Goal: Task Accomplishment & Management: Complete application form

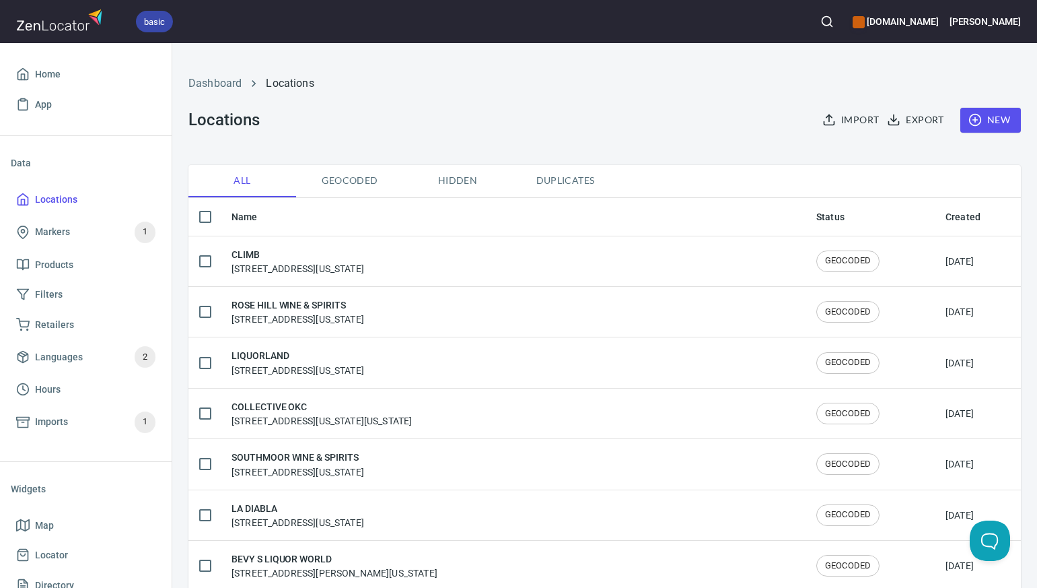
click at [221, 76] on li "Dashboard" at bounding box center [214, 83] width 53 height 16
click at [222, 83] on link "Dashboard" at bounding box center [214, 83] width 53 height 13
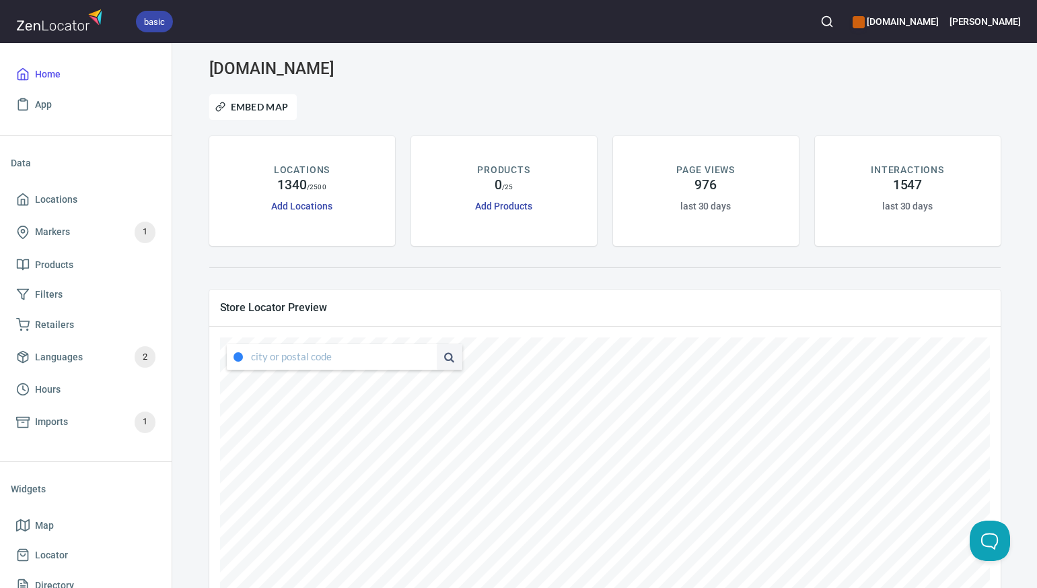
type input "[STREET_ADDRESS][US_STATE]"
click at [407, 384] on li "76401, Texas, United States" at bounding box center [332, 382] width 210 height 25
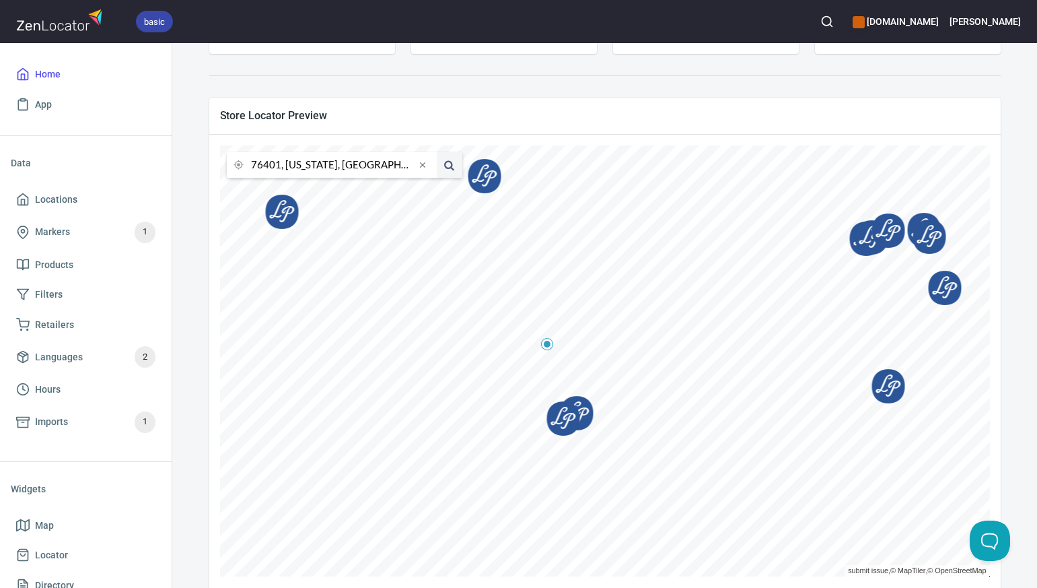
scroll to position [213, 0]
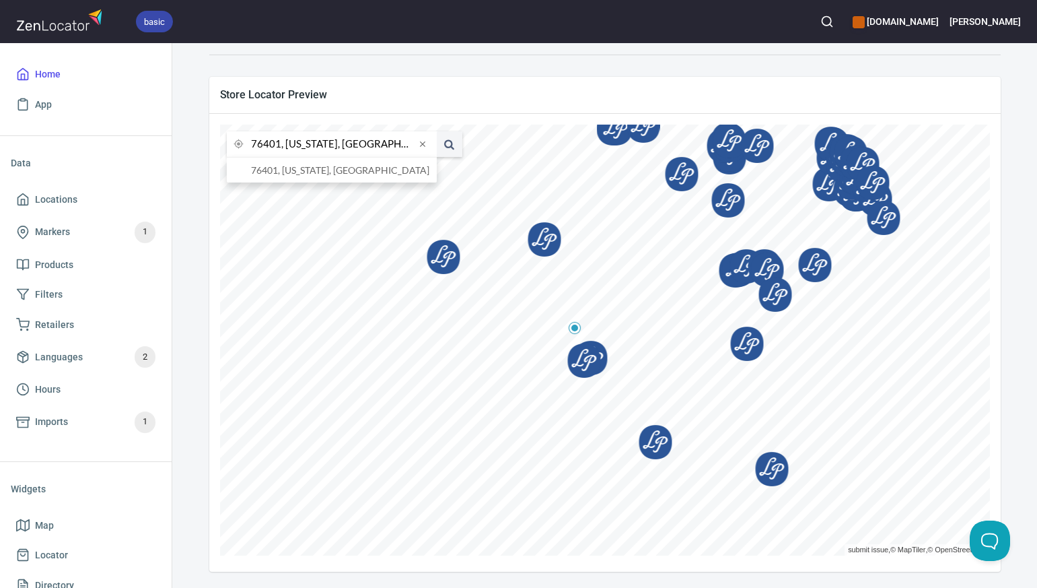
click at [279, 146] on input "76401, Texas, United States" at bounding box center [333, 144] width 164 height 26
click at [297, 166] on li "80526, Fort Collins, Colorado, United States" at bounding box center [332, 169] width 210 height 25
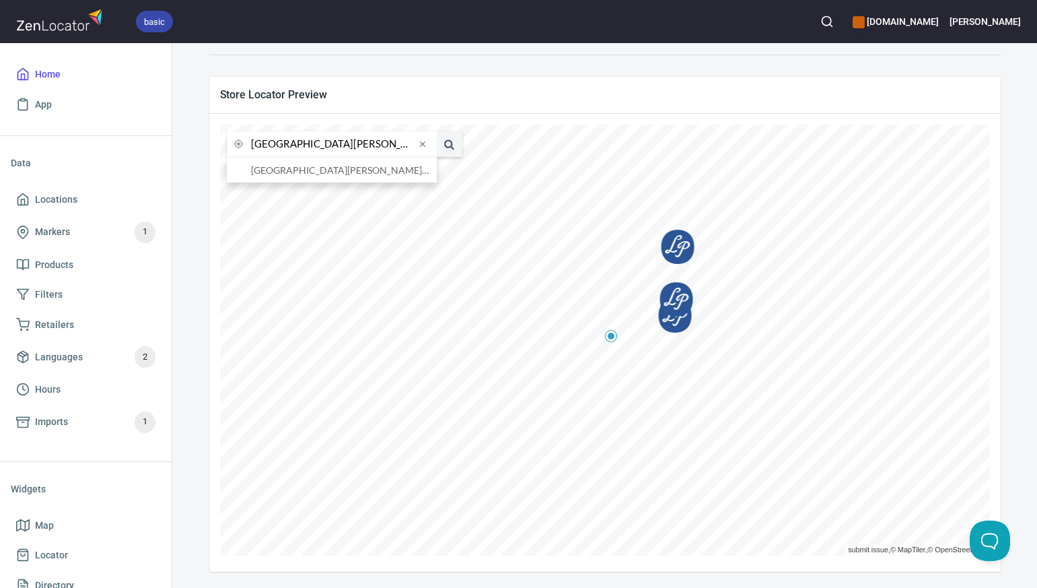
click at [281, 145] on input "80526, Fort Collins, Colorado, United States" at bounding box center [333, 144] width 164 height 26
click at [291, 171] on li "80524, Fort Collins, Colorado, United States" at bounding box center [332, 169] width 210 height 25
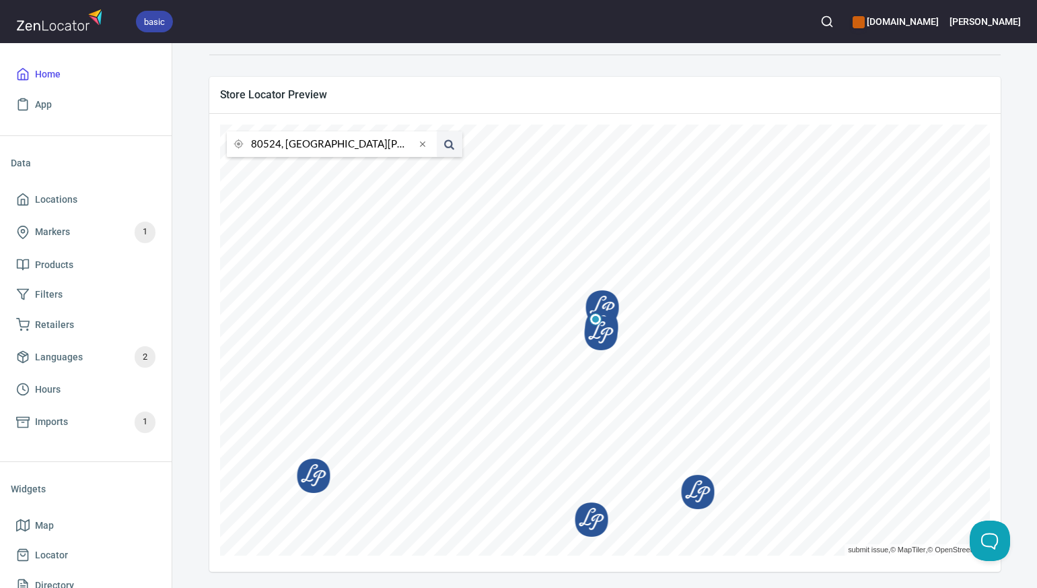
click at [279, 147] on input "80524, Fort Collins, Colorado, United States" at bounding box center [333, 144] width 164 height 26
click at [289, 172] on li "80110, Englewood, Colorado, United States" at bounding box center [332, 169] width 210 height 25
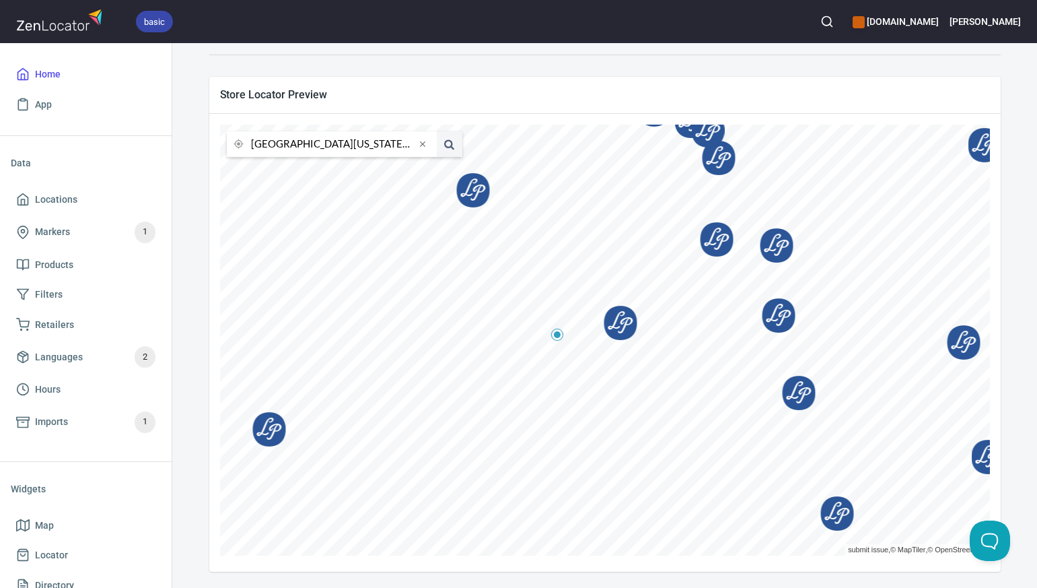
click at [279, 148] on input "80110, Englewood, Colorado, United States" at bounding box center [333, 144] width 164 height 26
click at [286, 172] on li "80920, Colorado Springs, Colorado, United States" at bounding box center [332, 169] width 210 height 25
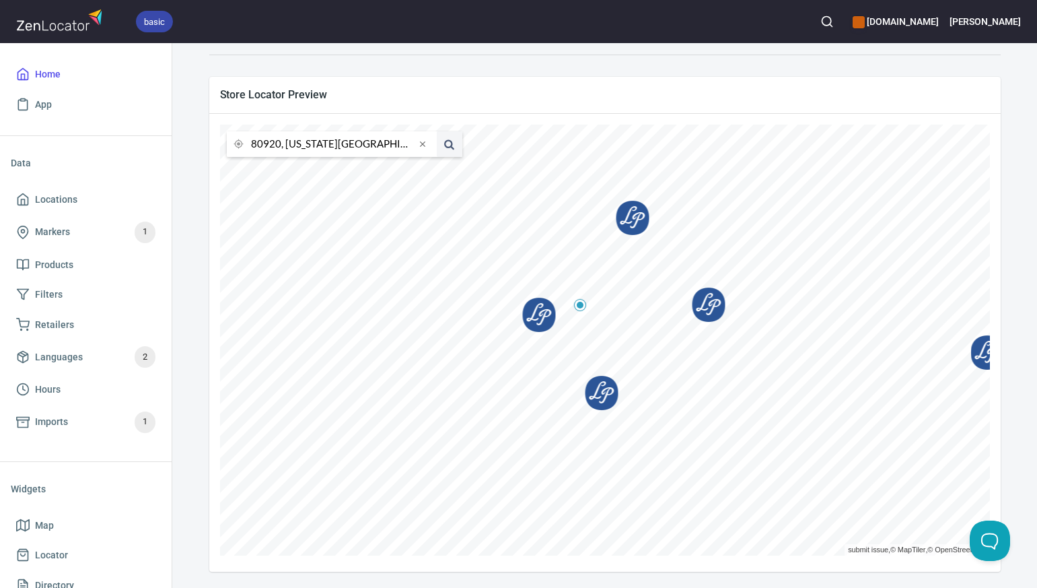
click at [279, 145] on input "80920, Colorado Springs, Colorado, United States" at bounding box center [333, 144] width 164 height 26
click at [287, 168] on li "80903, Colorado Springs, Colorado, United States" at bounding box center [332, 169] width 210 height 25
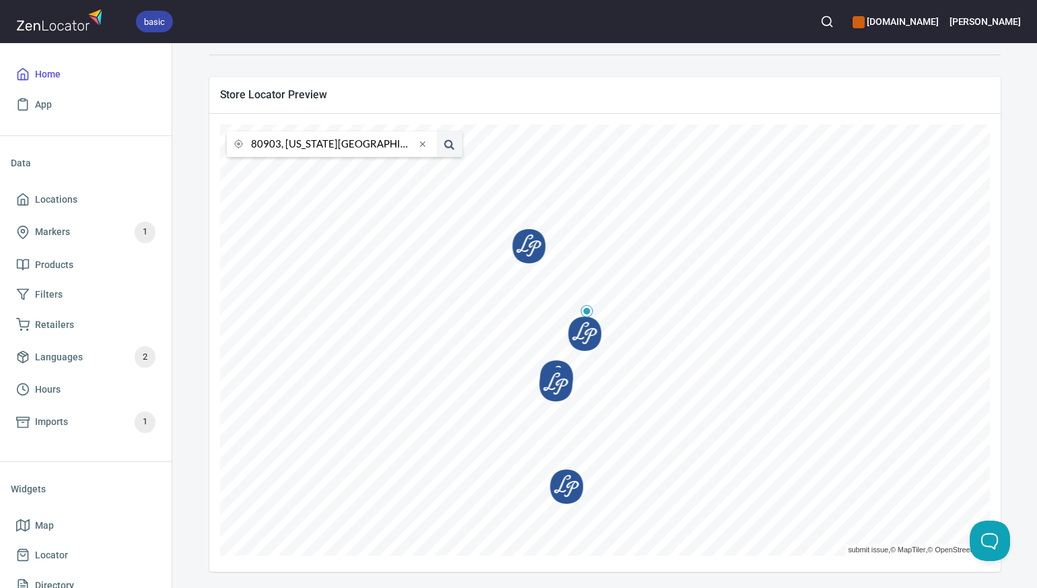
click at [275, 144] on input "80903, Colorado Springs, Colorado, United States" at bounding box center [333, 144] width 164 height 26
click at [291, 170] on li "80923, Colorado Springs, Colorado, United States" at bounding box center [332, 169] width 210 height 25
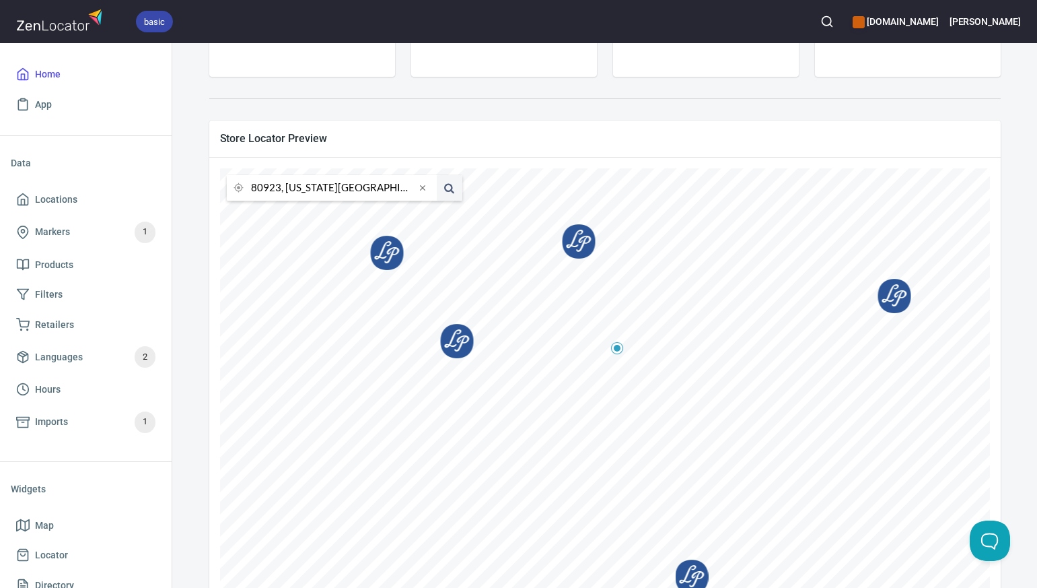
scroll to position [208, 0]
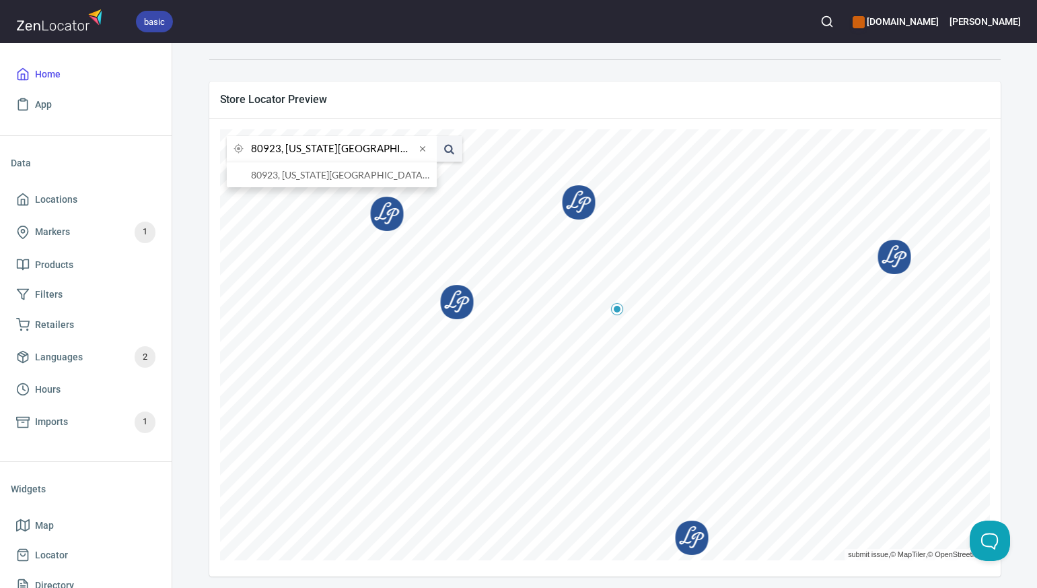
click at [279, 149] on input "80923, Colorado Springs, Colorado, United States" at bounding box center [333, 149] width 164 height 26
click at [293, 177] on li "80018, Aurora District, Colorado, United States" at bounding box center [332, 174] width 210 height 25
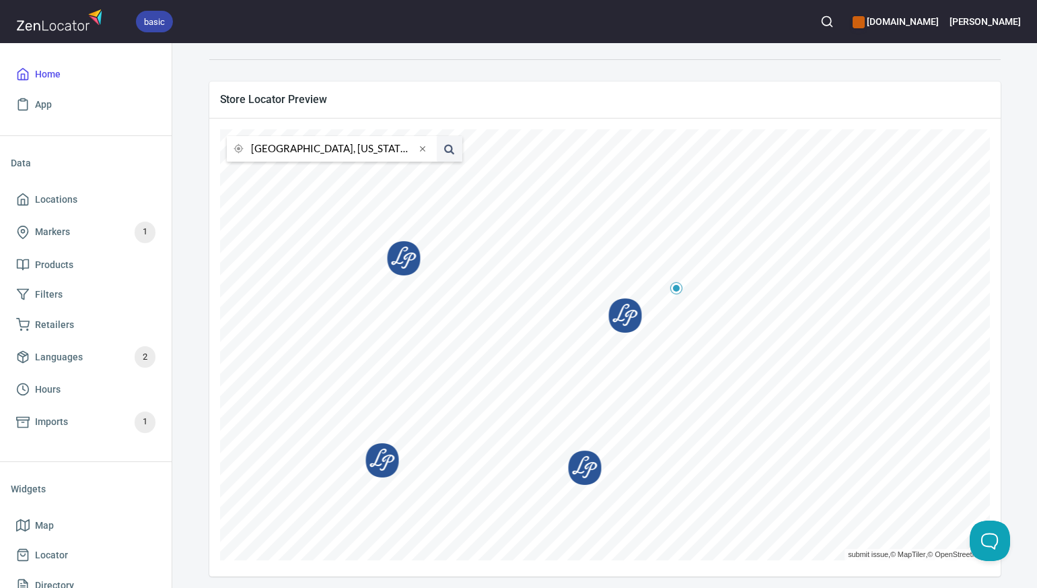
click at [280, 149] on input "80018, Aurora District, Colorado, United States" at bounding box center [333, 149] width 164 height 26
click at [287, 176] on li "81611, Aspen, Colorado, United States" at bounding box center [332, 174] width 210 height 25
type input "81611, Aspen, Colorado, United States"
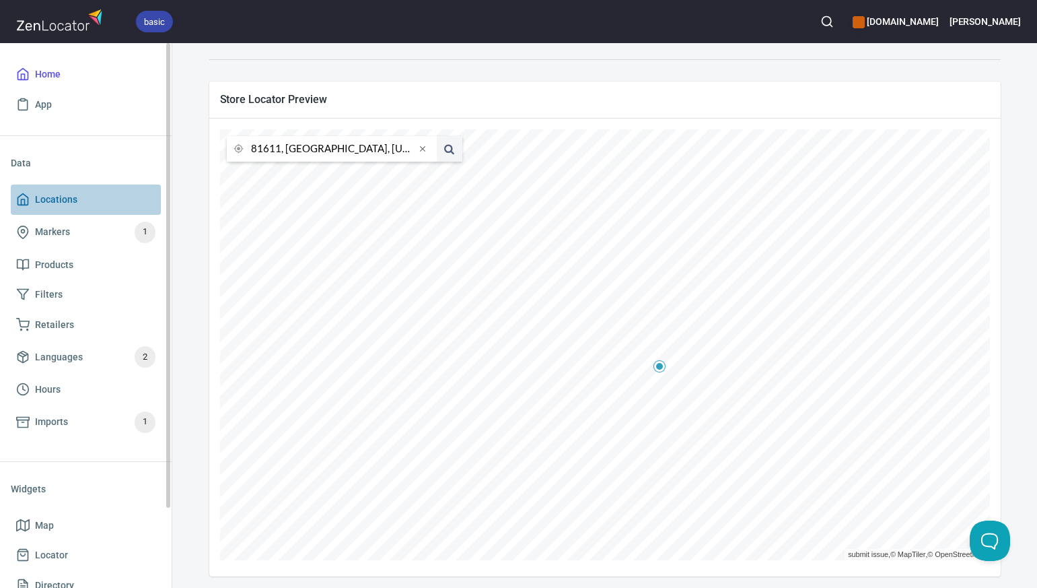
click at [86, 195] on span "Locations" at bounding box center [85, 199] width 139 height 17
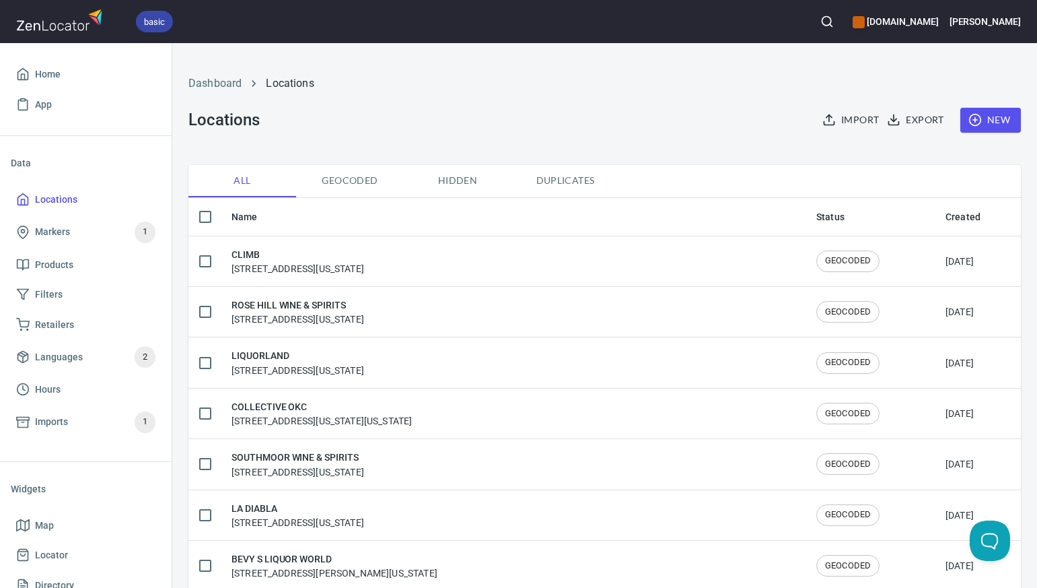
click at [1003, 116] on span "New" at bounding box center [990, 120] width 39 height 17
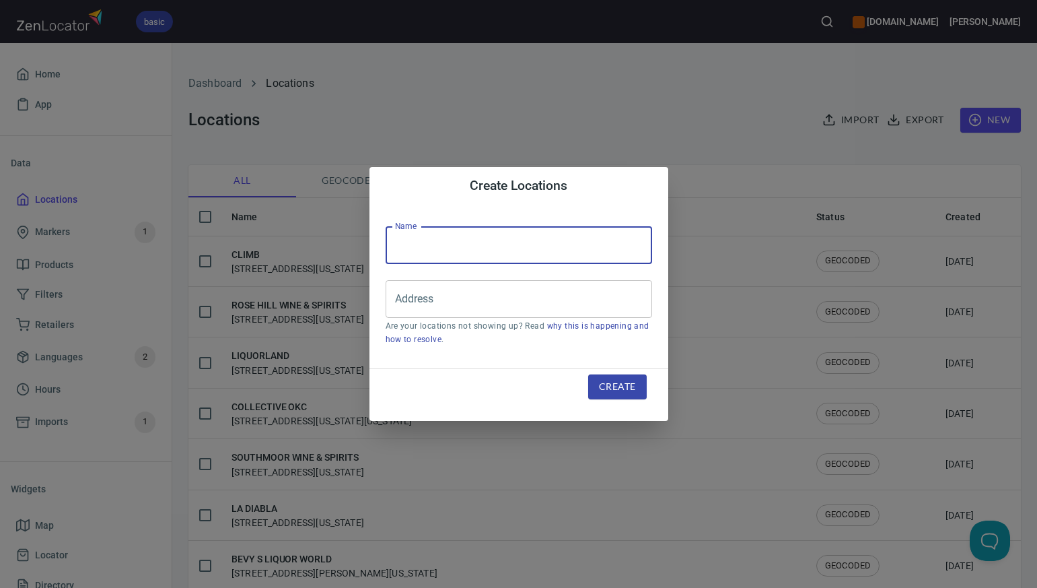
click at [431, 235] on input "text" at bounding box center [519, 245] width 267 height 38
paste input "OF GRAPES AND GRAIN"
type input "OF GRAPES AND GRAIN"
click at [402, 299] on input "Address" at bounding box center [509, 299] width 234 height 26
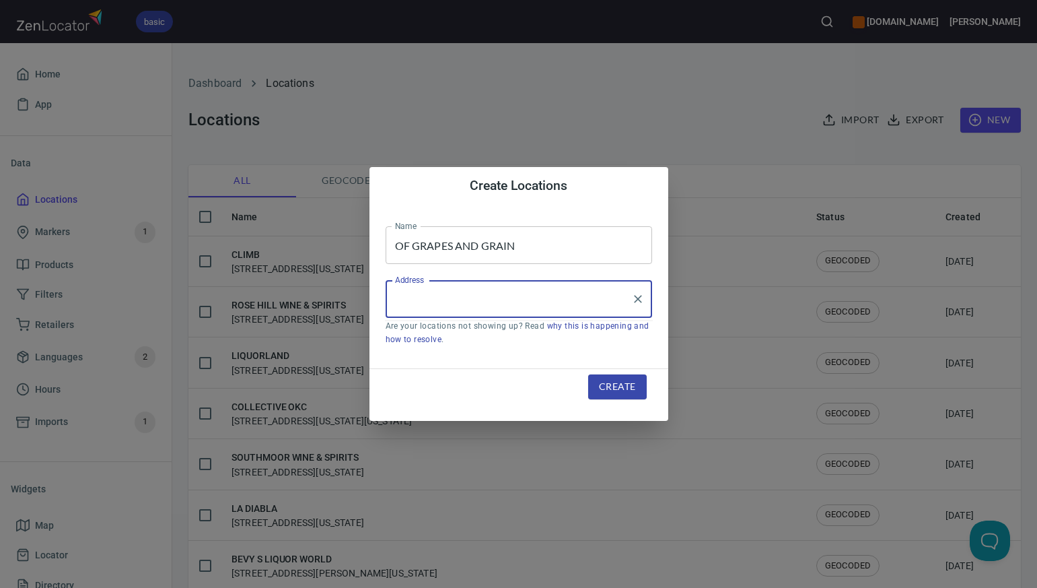
paste input "111 S MONARCH, P O BOX 2076, ASPEN, CO81611"
click at [534, 302] on input "111 S MONARCH, P O BOX 2076, ASPEN, CO81611" at bounding box center [509, 299] width 234 height 26
click at [536, 339] on li "[STREET_ADDRESS][US_STATE]" at bounding box center [519, 338] width 267 height 24
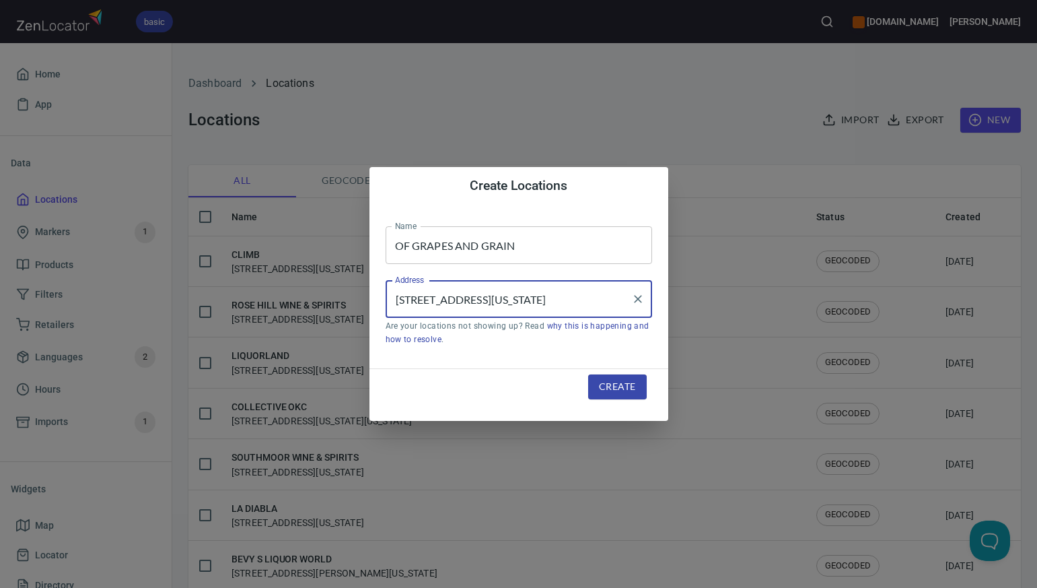
type input "[STREET_ADDRESS][US_STATE]"
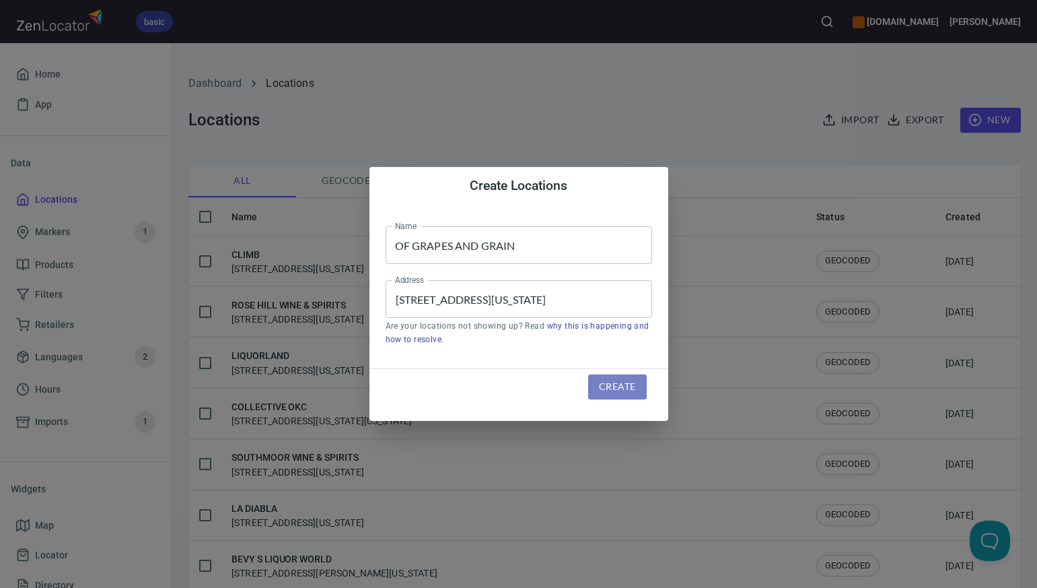
click at [608, 387] on span "Create" at bounding box center [617, 386] width 36 height 17
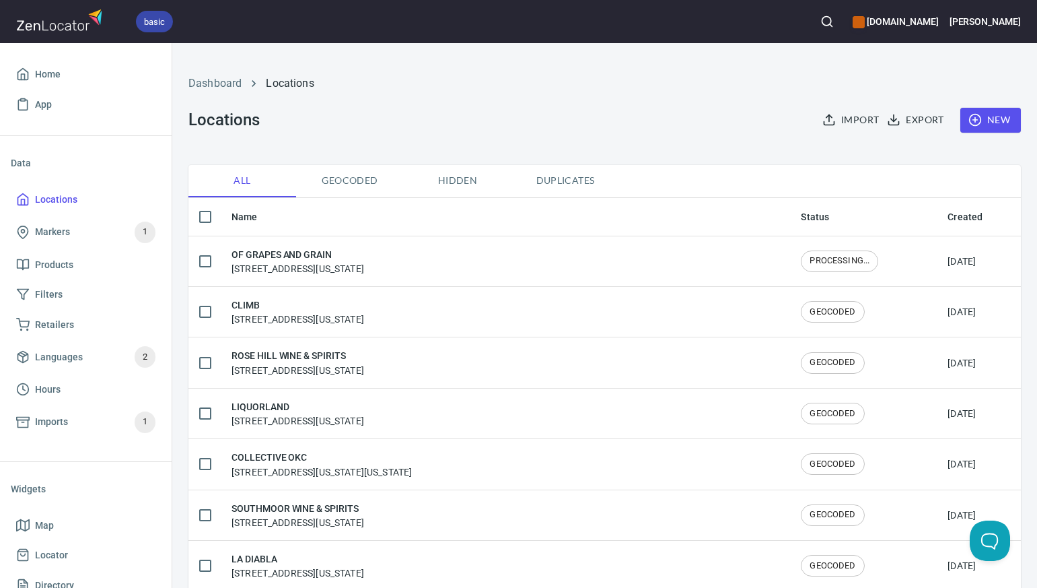
click at [992, 119] on span "New" at bounding box center [990, 120] width 39 height 17
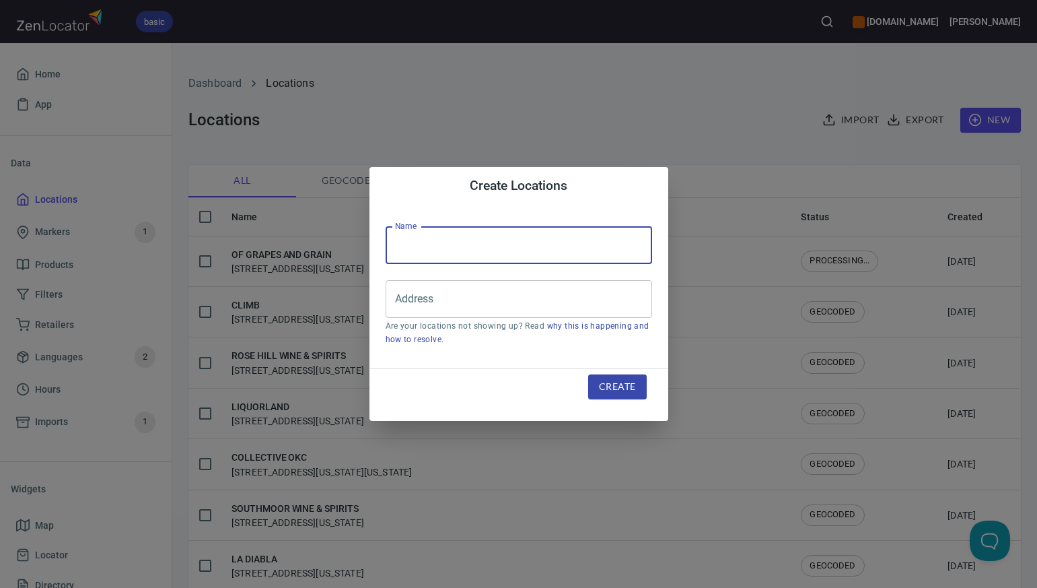
click at [397, 243] on input "text" at bounding box center [519, 245] width 267 height 38
paste input "KEMO SABE-EFT"
type input "KEMO SABE"
click at [403, 300] on input "Address" at bounding box center [509, 299] width 234 height 26
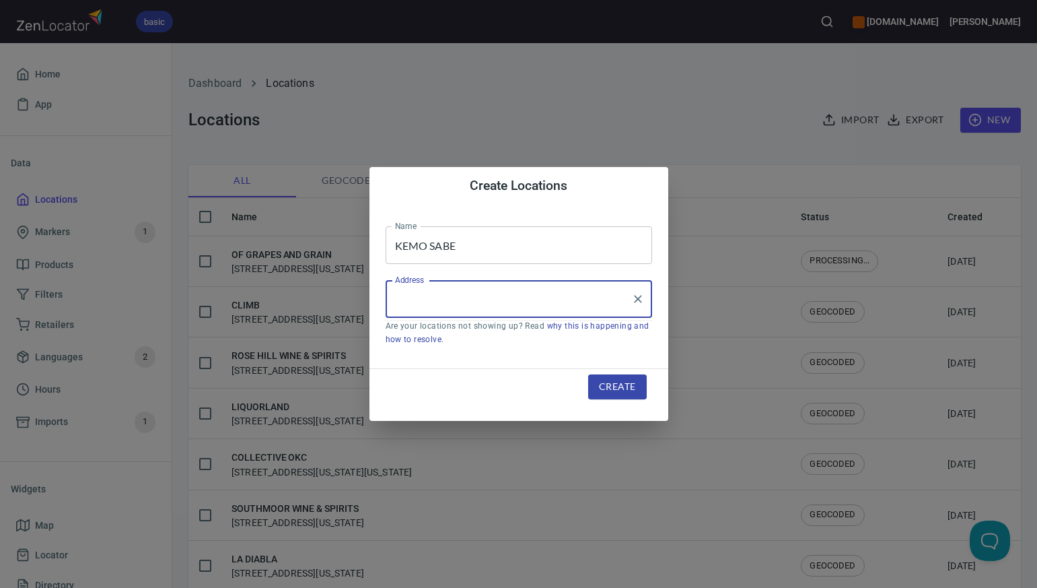
paste input "217 S GALENA ST, , ASPEN, CO81611"
click at [545, 301] on input "217 S GALENA ST, , ASPEN, CO81611" at bounding box center [509, 299] width 234 height 26
click at [487, 299] on input "217 S GALENA ST, , ASPEN, CO 81611" at bounding box center [509, 299] width 234 height 26
click at [522, 302] on input "217 S GALENA ST, ASPEN, CO 81611" at bounding box center [509, 299] width 234 height 26
click at [483, 302] on input "217 S GALENA ST, Aspen, CO 81611" at bounding box center [509, 299] width 234 height 26
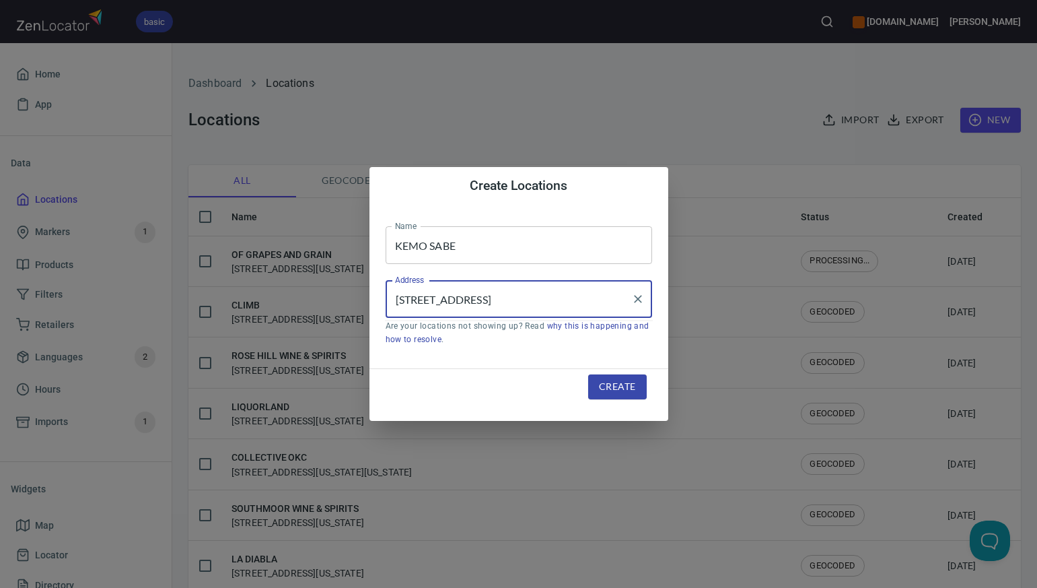
click at [482, 304] on input "217 S GALENA ST, Aspen, CO 81611" at bounding box center [509, 299] width 234 height 26
click at [468, 300] on input "217 S GALENA St, Aspen, CO 81611" at bounding box center [509, 299] width 234 height 26
type input "[STREET_ADDRESS]"
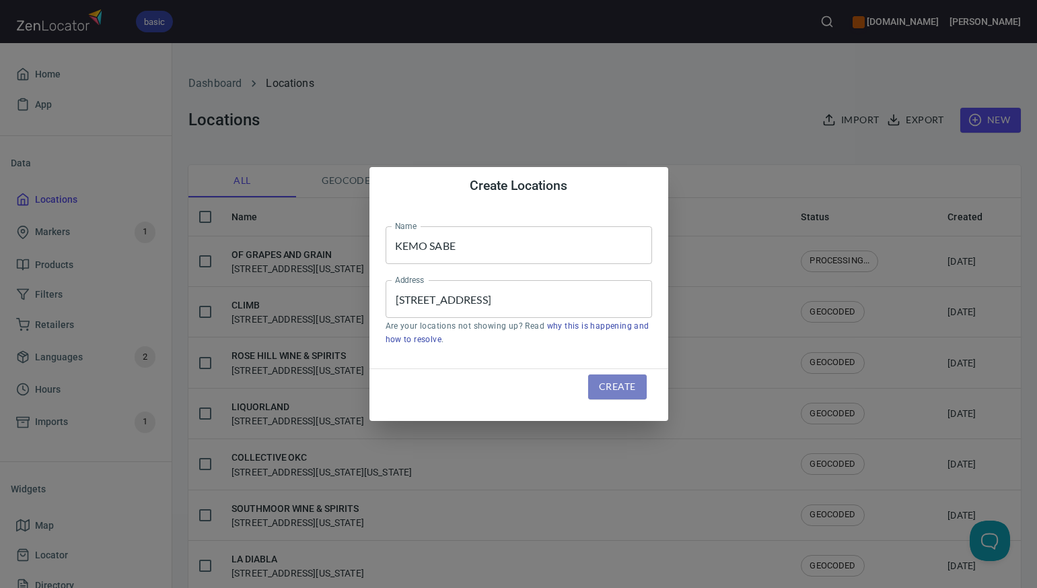
click at [602, 388] on span "Create" at bounding box center [617, 386] width 36 height 17
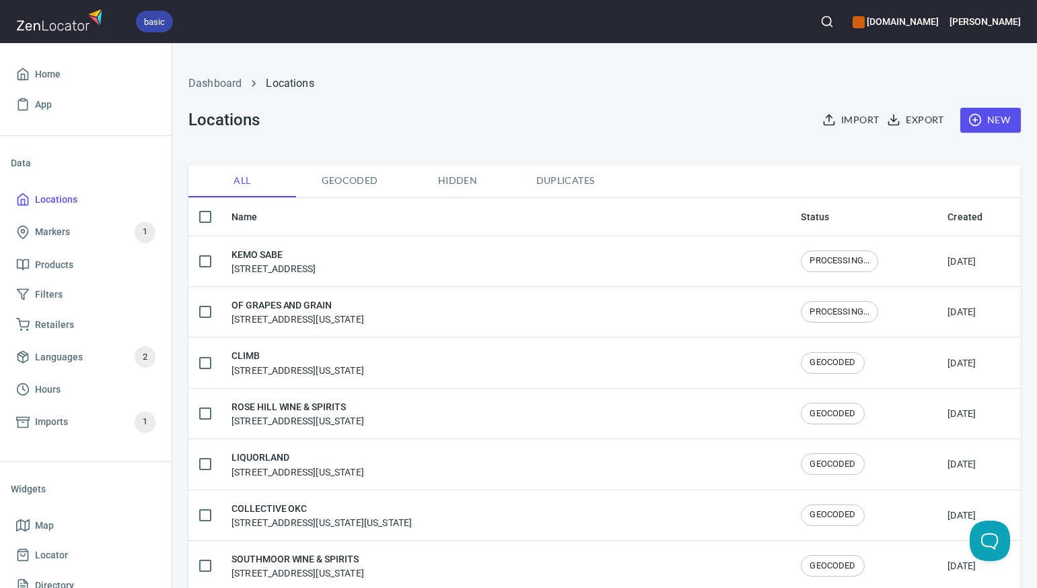
click at [1006, 120] on span "New" at bounding box center [990, 120] width 39 height 17
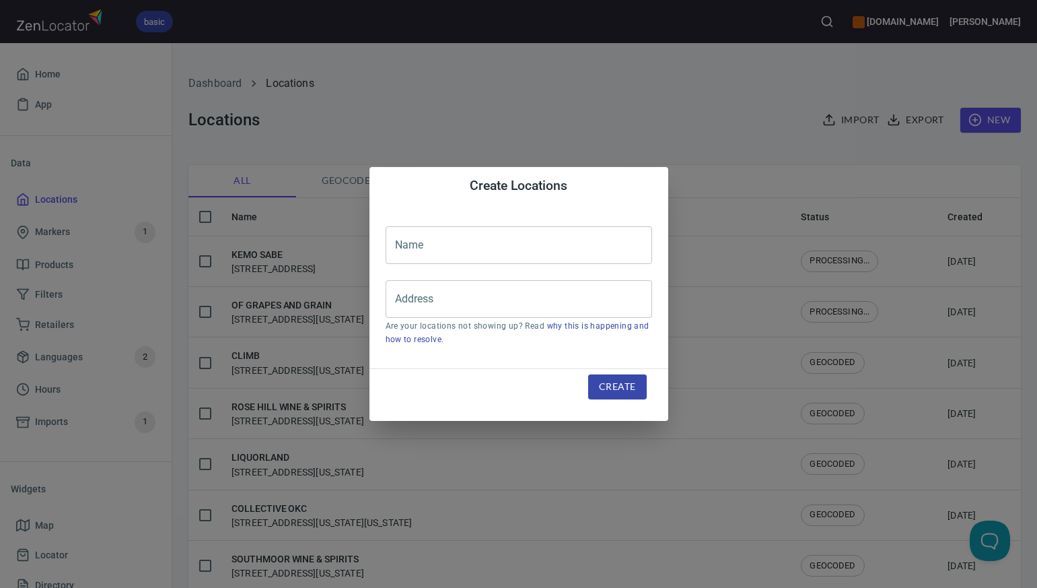
click at [414, 244] on input "text" at bounding box center [519, 245] width 267 height 38
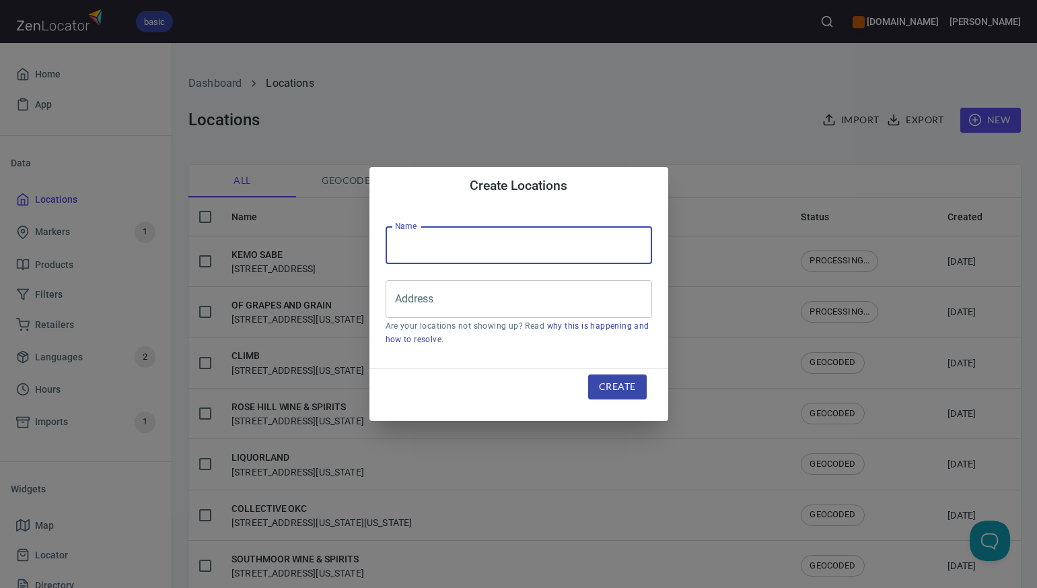
paste input "HOPE SPIRITS"
type input "HOPE SPIRITS"
click at [408, 299] on input "Address" at bounding box center [509, 299] width 234 height 26
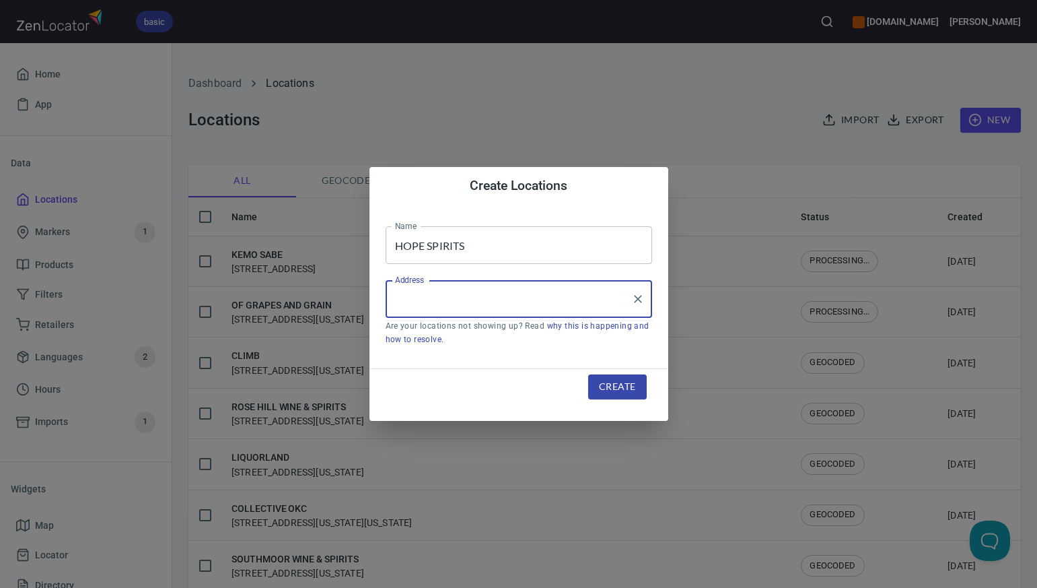
paste input "7065 AUSTIN BLUFFS PKWY, , COLO SPGS, CO80923"
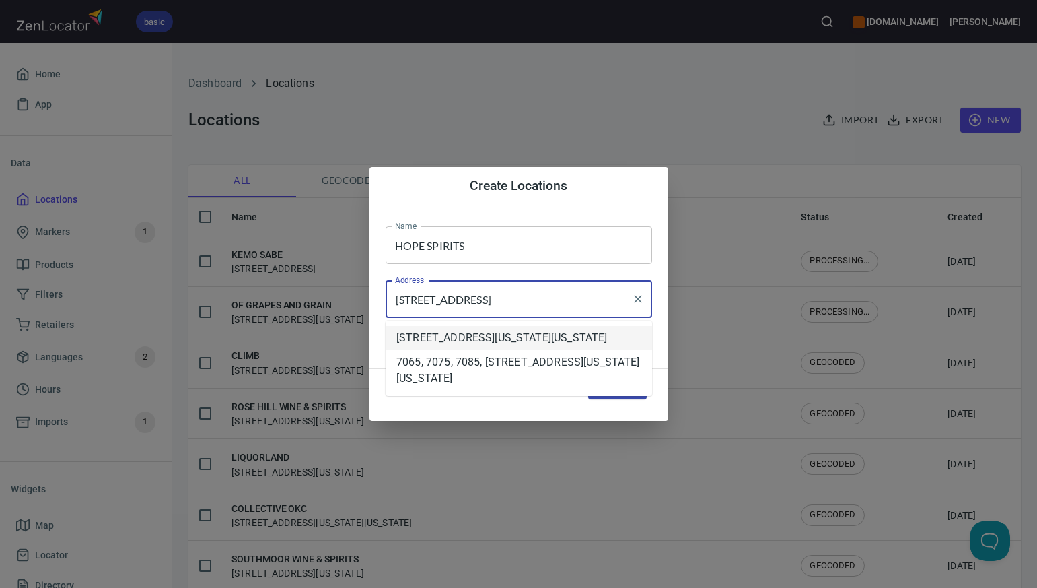
click at [471, 339] on li "[STREET_ADDRESS][US_STATE][US_STATE]" at bounding box center [519, 338] width 267 height 24
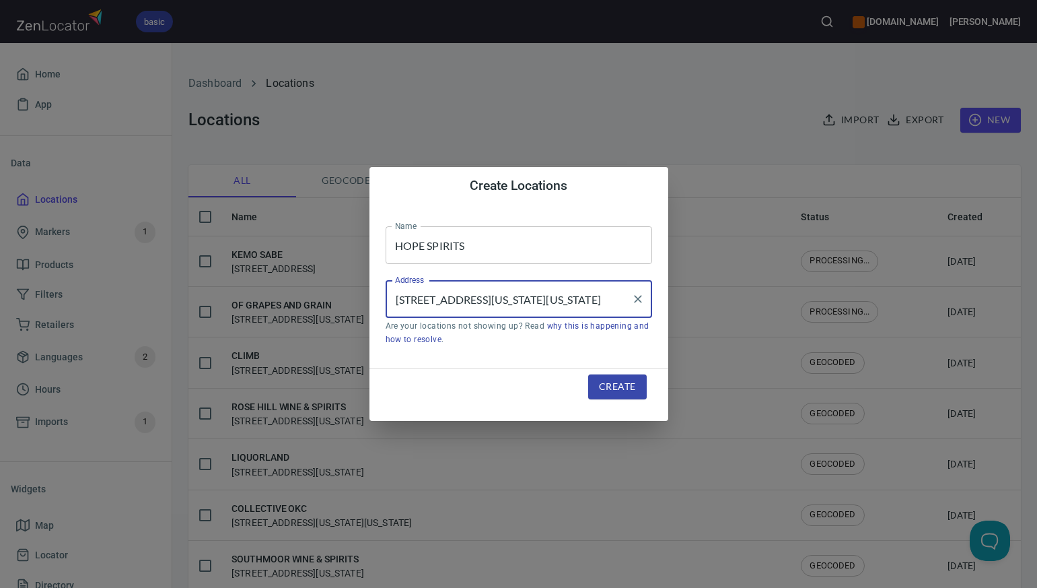
type input "[STREET_ADDRESS][US_STATE][US_STATE]"
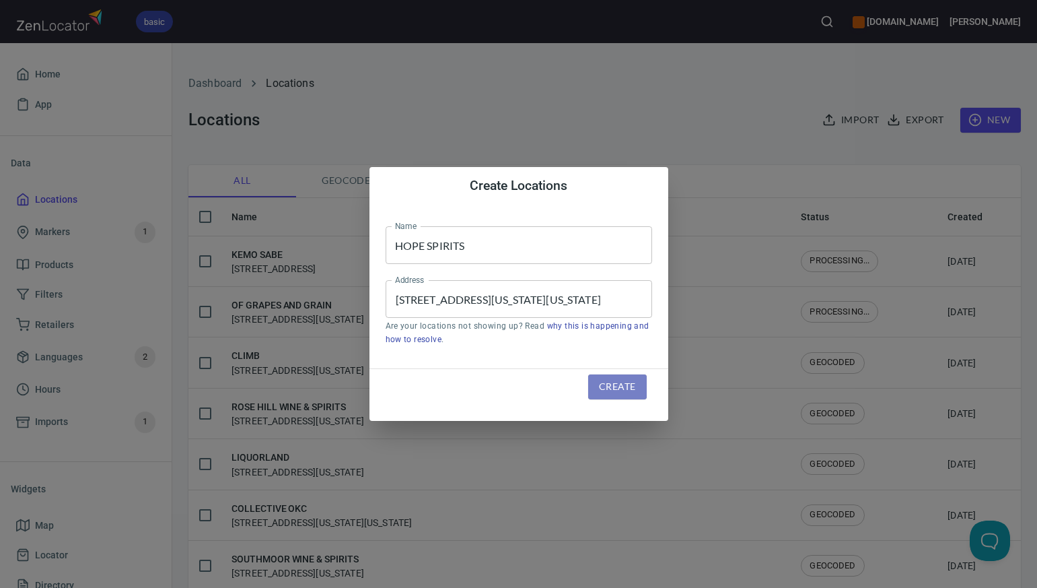
scroll to position [0, 0]
click at [623, 387] on span "Create" at bounding box center [617, 386] width 36 height 17
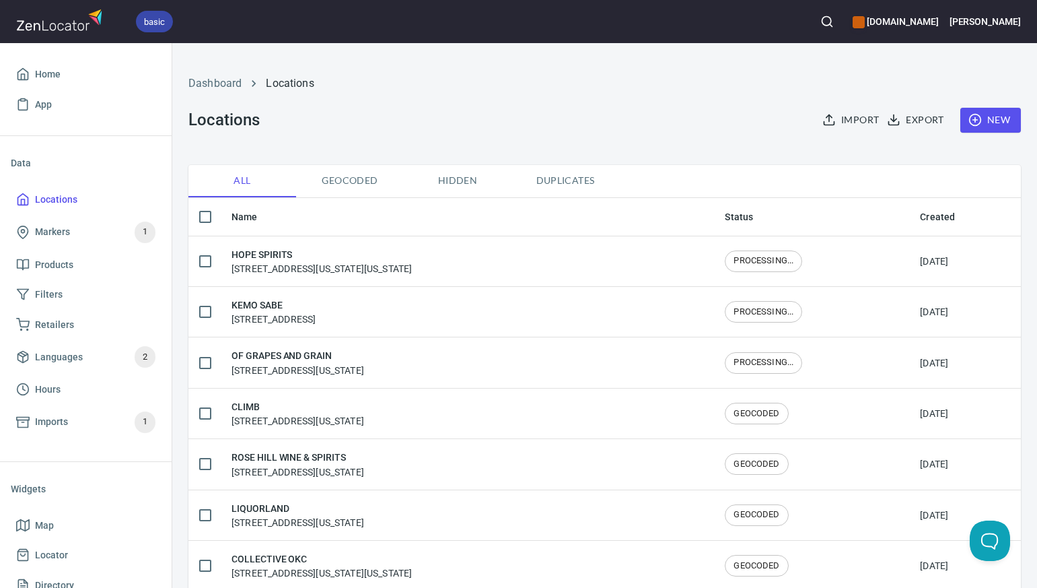
click at [995, 118] on span "New" at bounding box center [990, 120] width 39 height 17
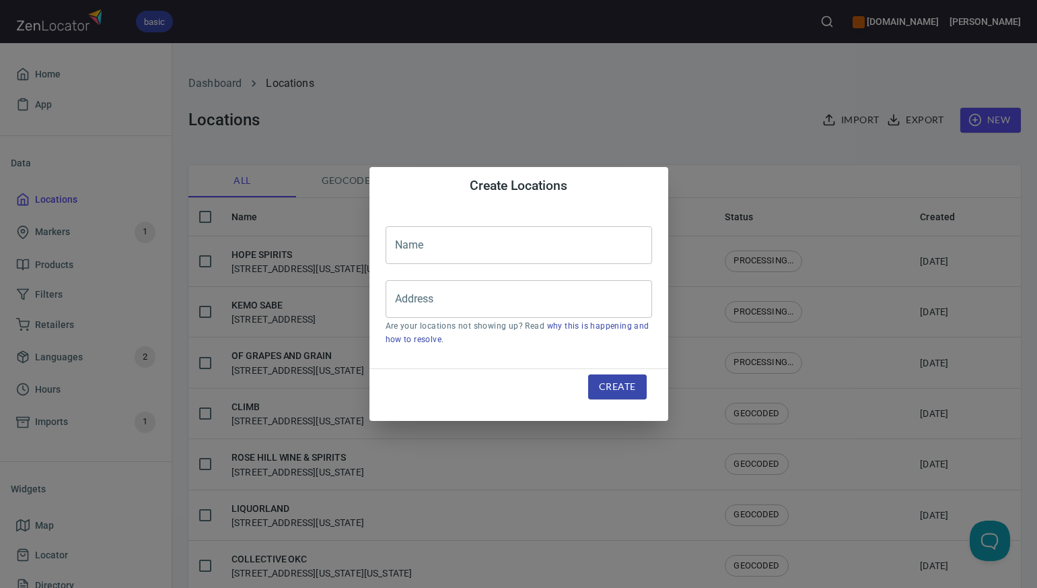
click at [414, 244] on input "text" at bounding box center [519, 245] width 267 height 38
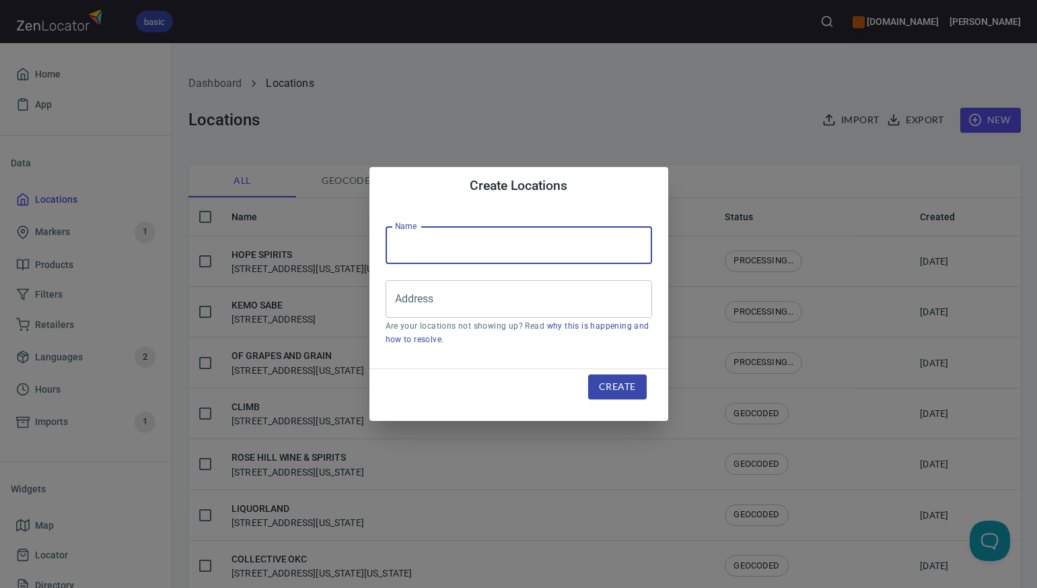
paste input "OFF BROADWAY WINE & SPIRITS"
type input "OFF BROADWAY WINE & SPIRITS"
click at [400, 297] on input "Address" at bounding box center [509, 299] width 234 height 26
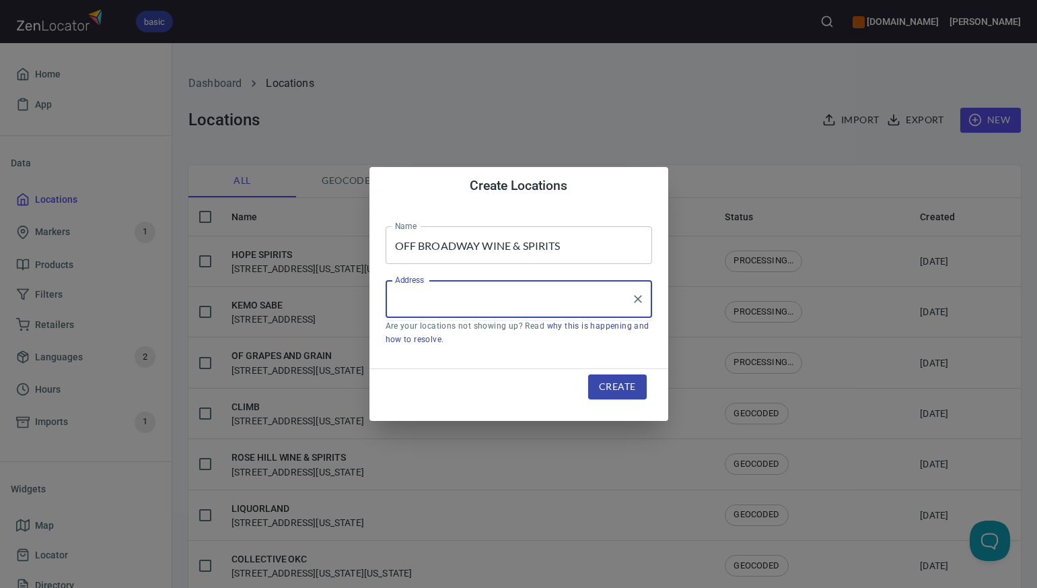
paste input "51 ENGLEWOOD PKWY, , ENGLEWOOD, CO80110"
click at [428, 337] on li "[STREET_ADDRESS][US_STATE]" at bounding box center [519, 338] width 267 height 24
type input "[STREET_ADDRESS][US_STATE]"
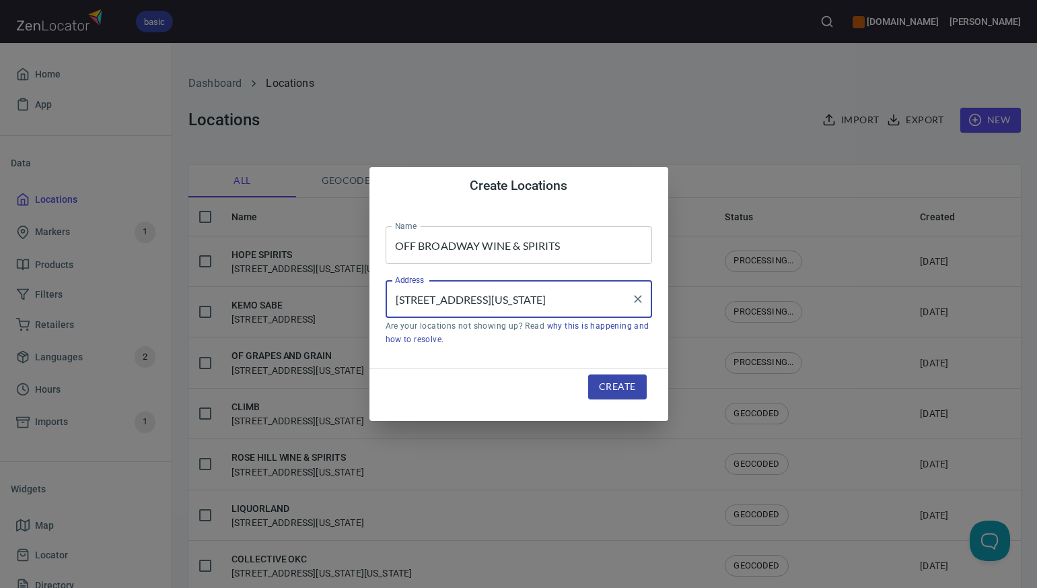
click at [616, 388] on span "Create" at bounding box center [617, 386] width 36 height 17
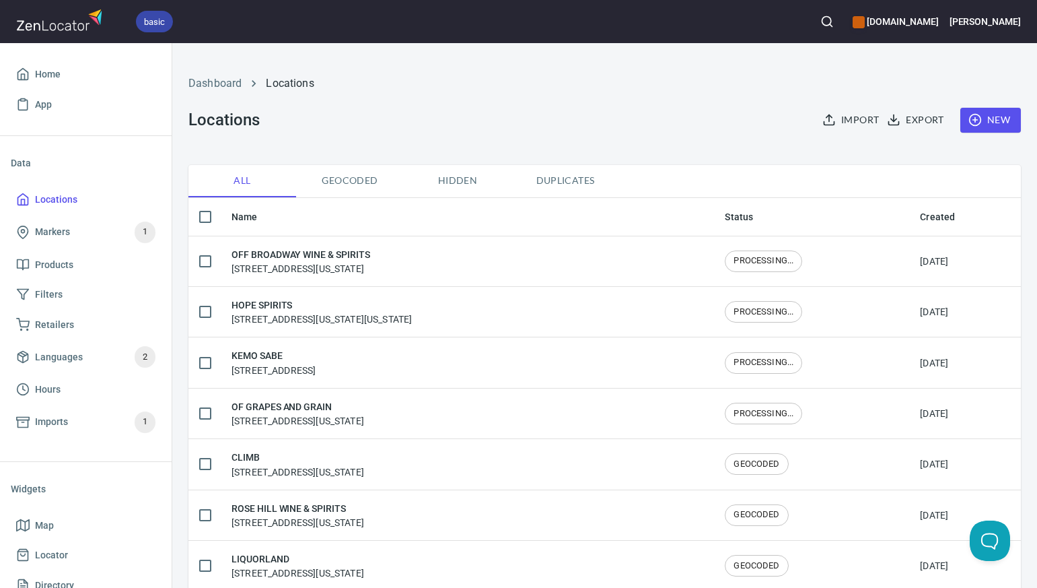
click at [995, 119] on span "New" at bounding box center [990, 120] width 39 height 17
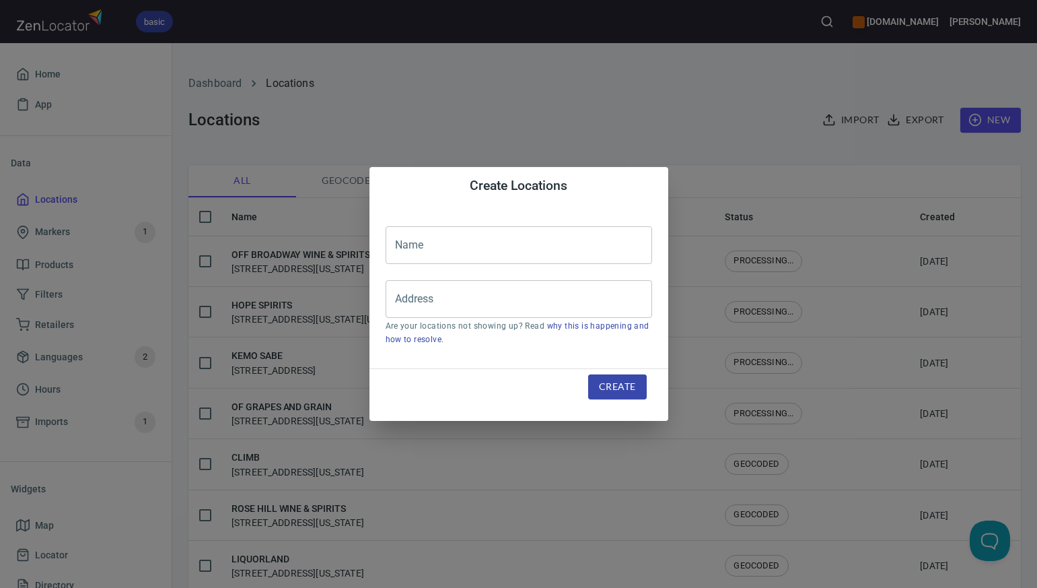
click at [404, 244] on input "text" at bounding box center [519, 245] width 267 height 38
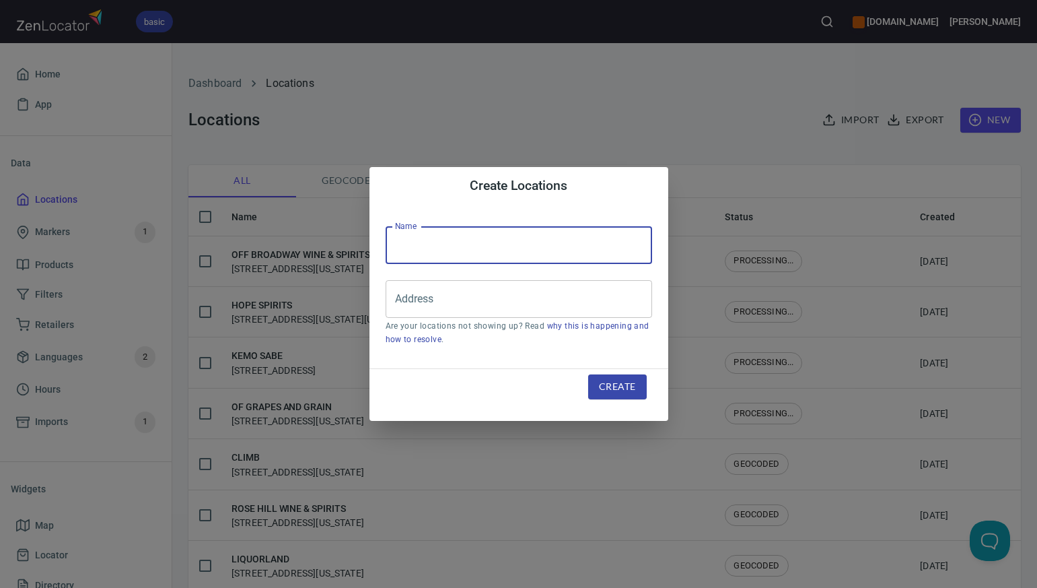
paste input "[PERSON_NAME] REST AND LOUNGE"
type input "[PERSON_NAME] REST AND LOUNGE"
click at [405, 296] on input "Address" at bounding box center [509, 299] width 234 height 26
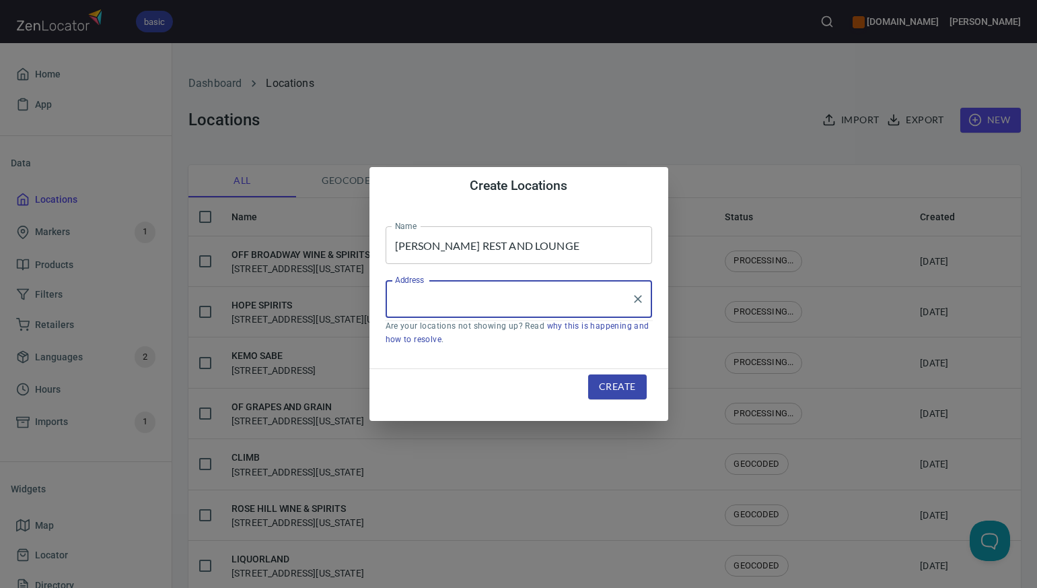
paste input "224 S. COLLEGE AVE., , FT COLLINS, CO80524"
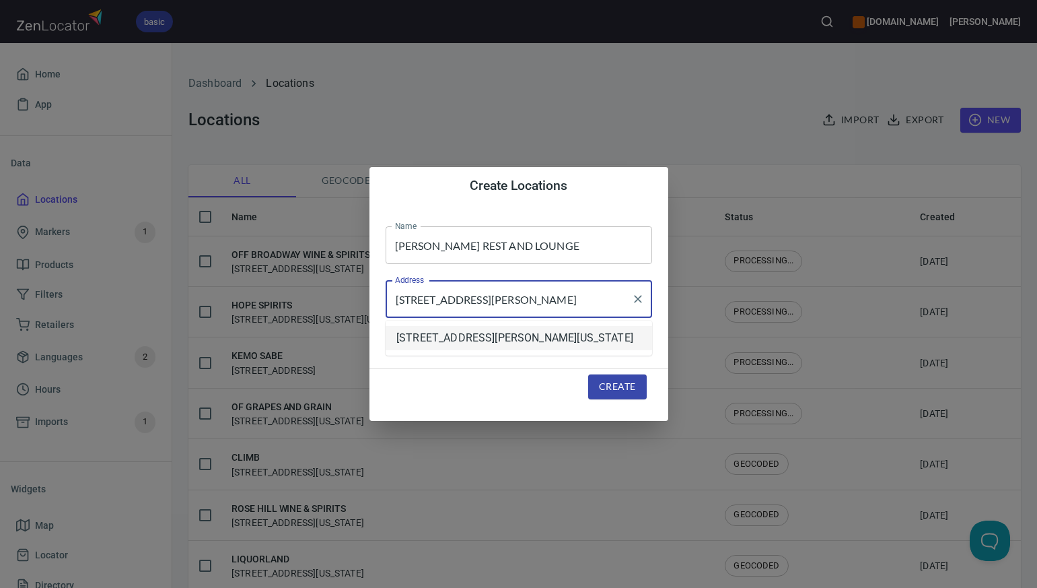
click at [434, 338] on li "[STREET_ADDRESS][PERSON_NAME][US_STATE]" at bounding box center [519, 338] width 267 height 24
type input "[STREET_ADDRESS][PERSON_NAME][US_STATE]"
click at [608, 385] on span "Create" at bounding box center [617, 386] width 36 height 17
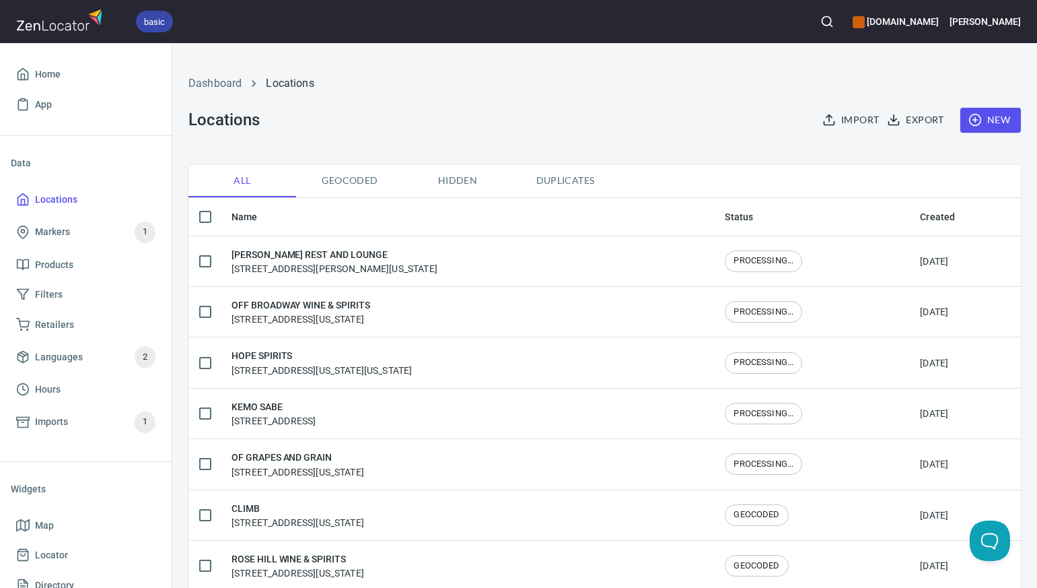
click at [993, 120] on span "New" at bounding box center [990, 120] width 39 height 17
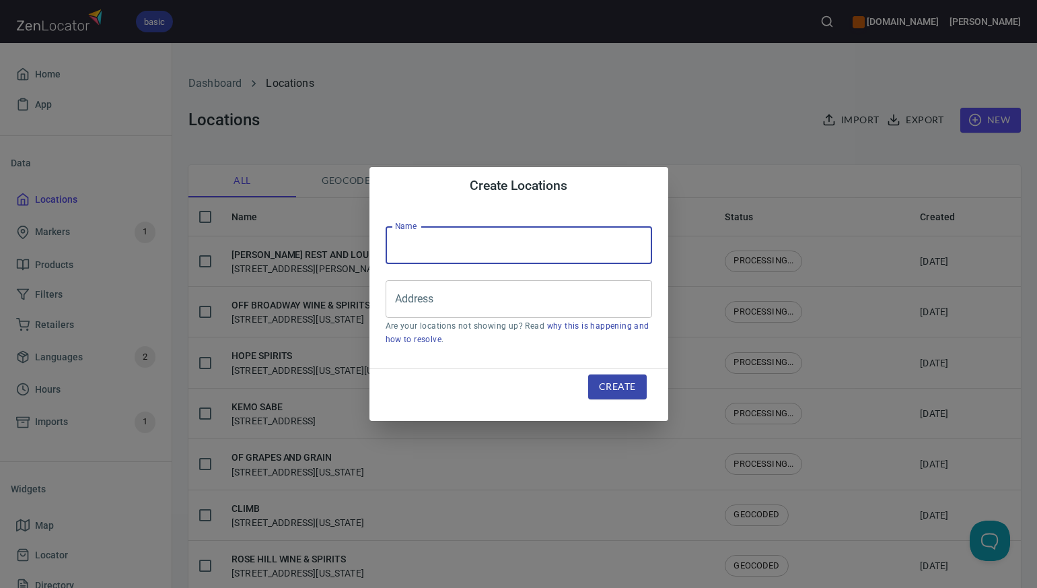
click at [402, 246] on input "text" at bounding box center [519, 245] width 267 height 38
paste input "LIQUOR KABINET"
type input "LIQUOR KABINET"
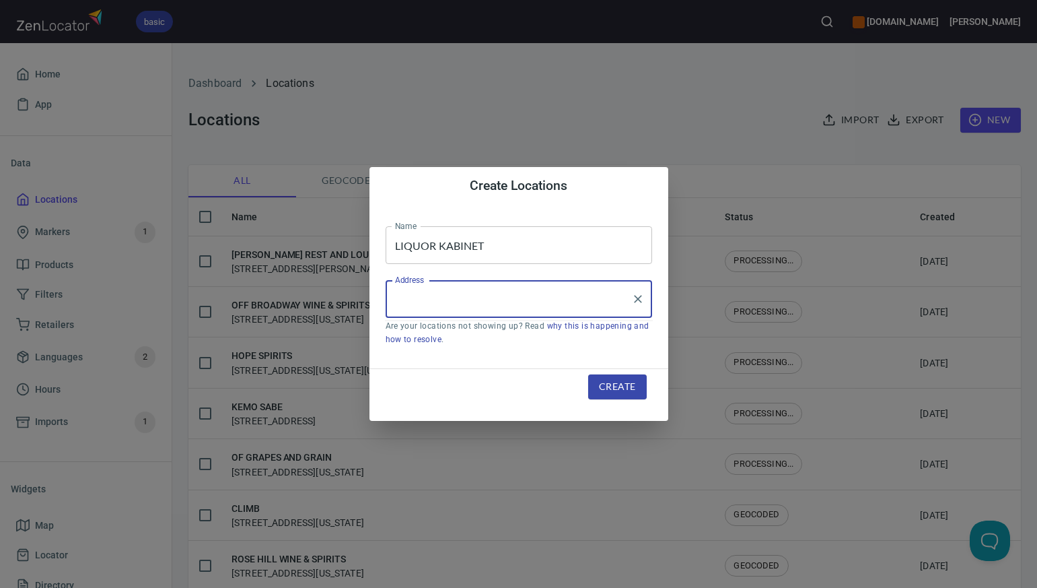
click at [401, 297] on input "Address" at bounding box center [509, 299] width 234 height 26
paste input "3035 W PROSPECT RD, , FT COLLINS, CO80526"
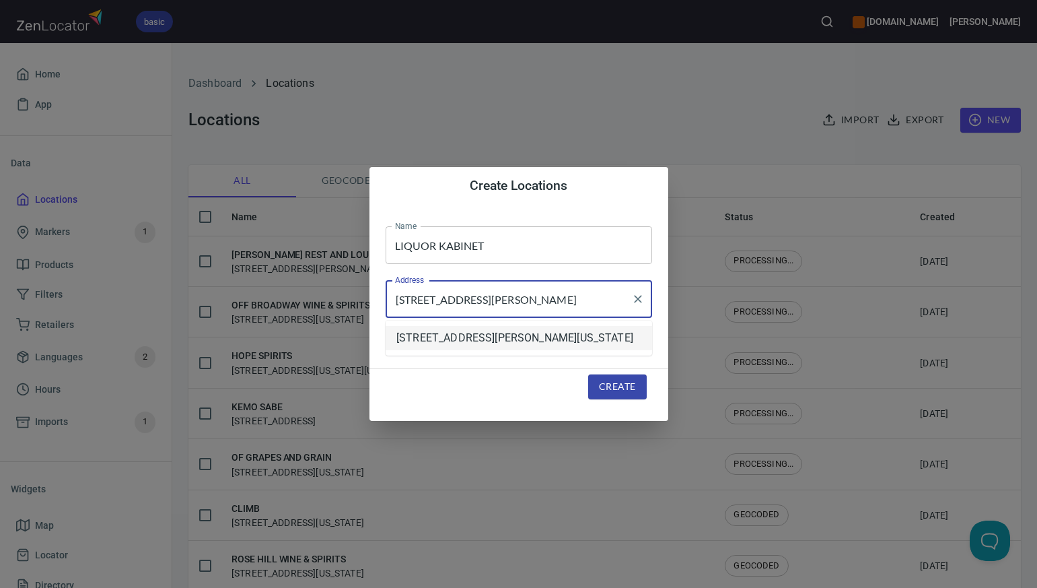
click at [437, 343] on li "[STREET_ADDRESS][PERSON_NAME][US_STATE]" at bounding box center [519, 338] width 267 height 24
type input "[STREET_ADDRESS][PERSON_NAME][US_STATE]"
click at [608, 388] on span "Create" at bounding box center [617, 386] width 36 height 17
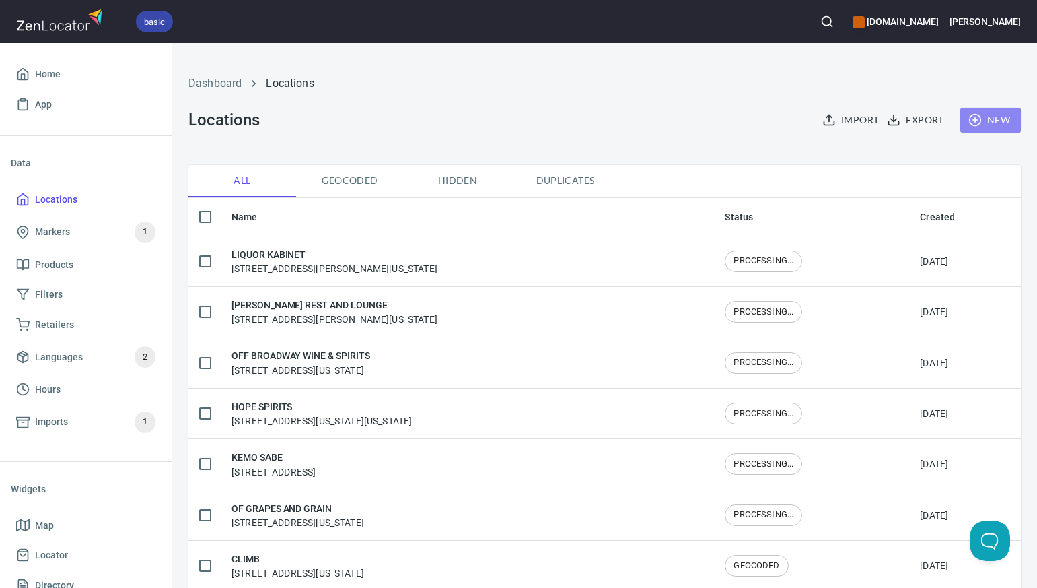
click at [1003, 117] on span "New" at bounding box center [990, 120] width 39 height 17
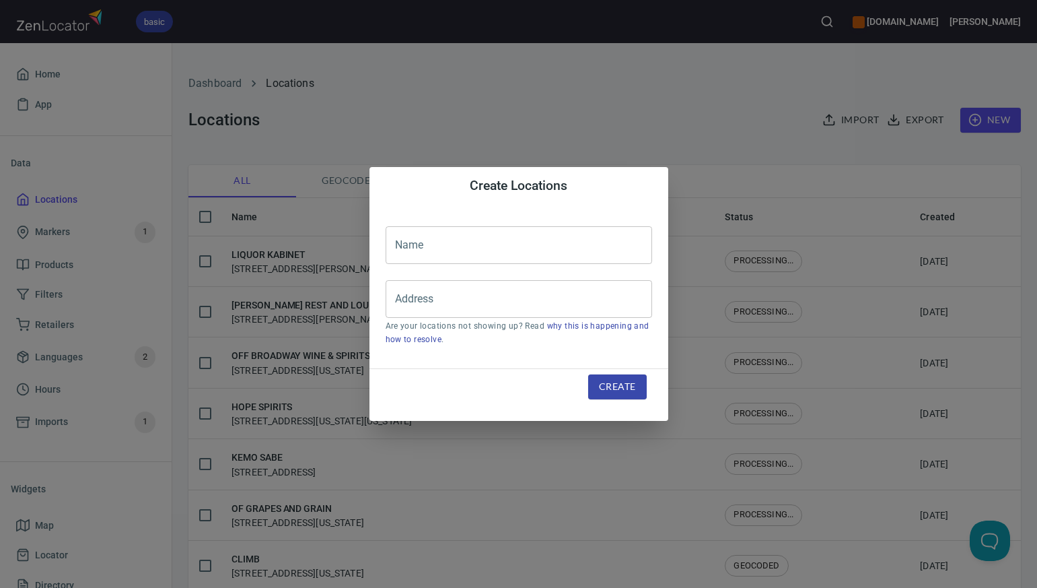
click at [415, 246] on input "text" at bounding box center [519, 245] width 267 height 38
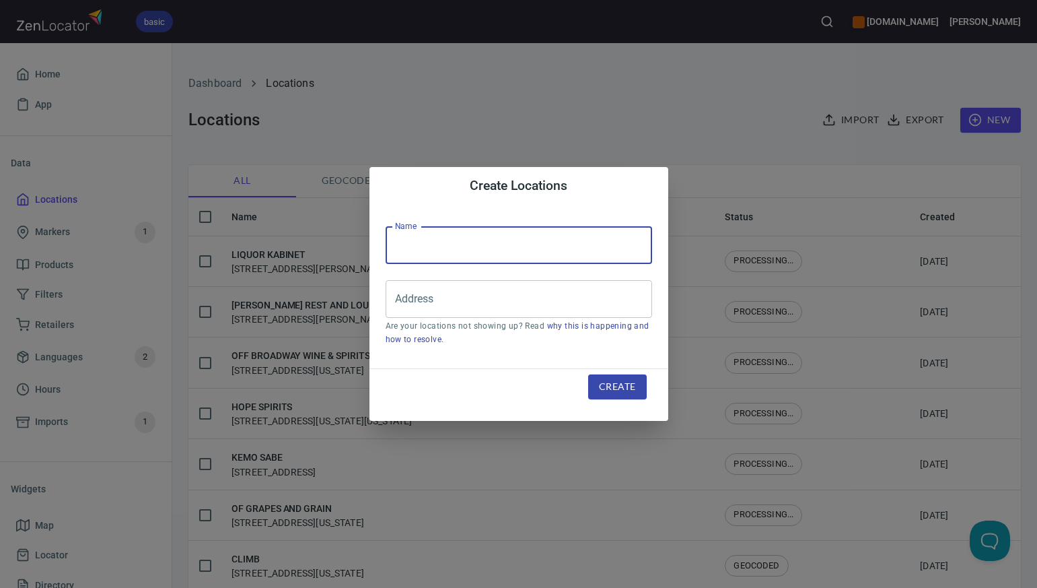
paste input "LIQUOR TOWN"
type input "LIQUOR TOWN"
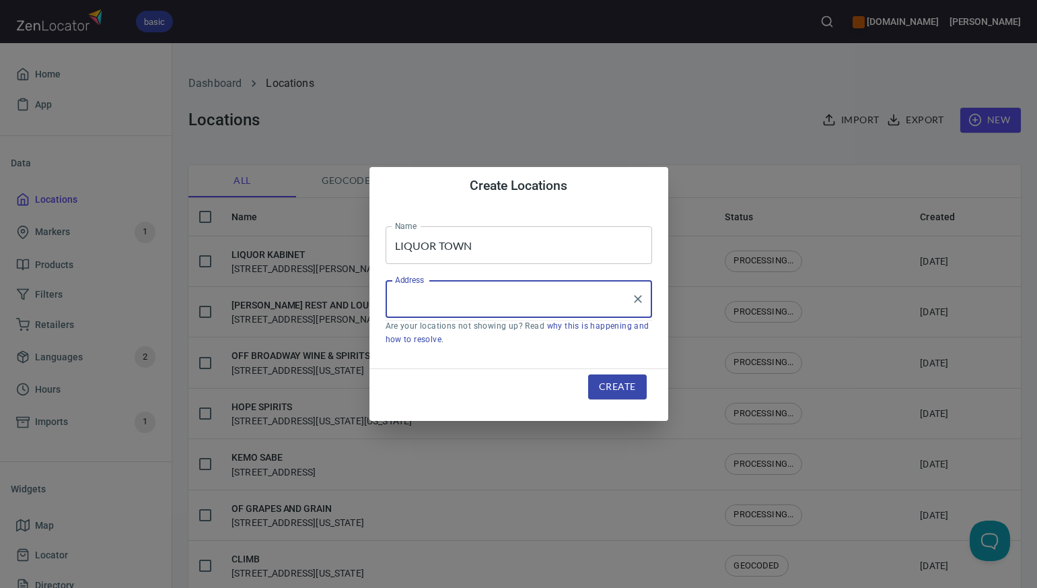
click at [411, 299] on input "Address" at bounding box center [509, 299] width 234 height 26
paste input "1495 W SOUTH LOOP, , STEPHENVILLE, TX764015140"
click at [438, 339] on li "[STREET_ADDRESS][US_STATE]" at bounding box center [519, 338] width 267 height 24
type input "[STREET_ADDRESS][US_STATE]"
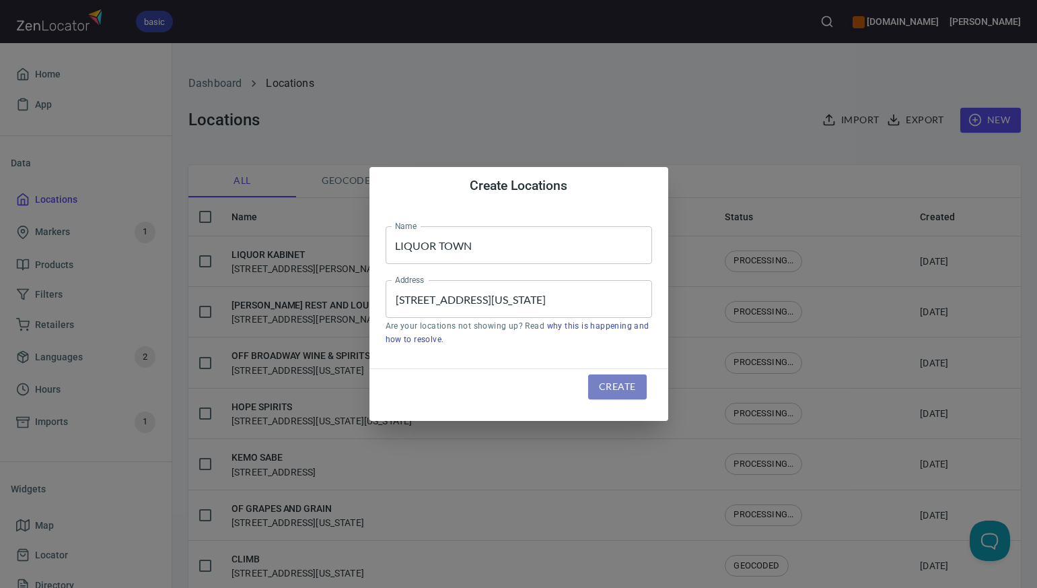
scroll to position [0, 0]
click at [617, 386] on span "Create" at bounding box center [617, 386] width 36 height 17
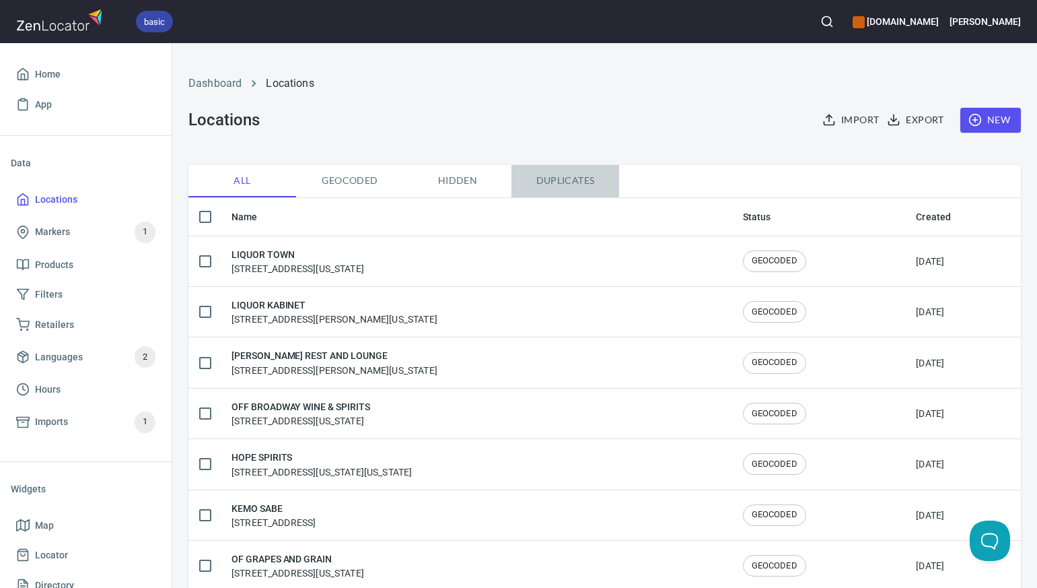
click at [558, 181] on span "Duplicates" at bounding box center [566, 180] width 92 height 17
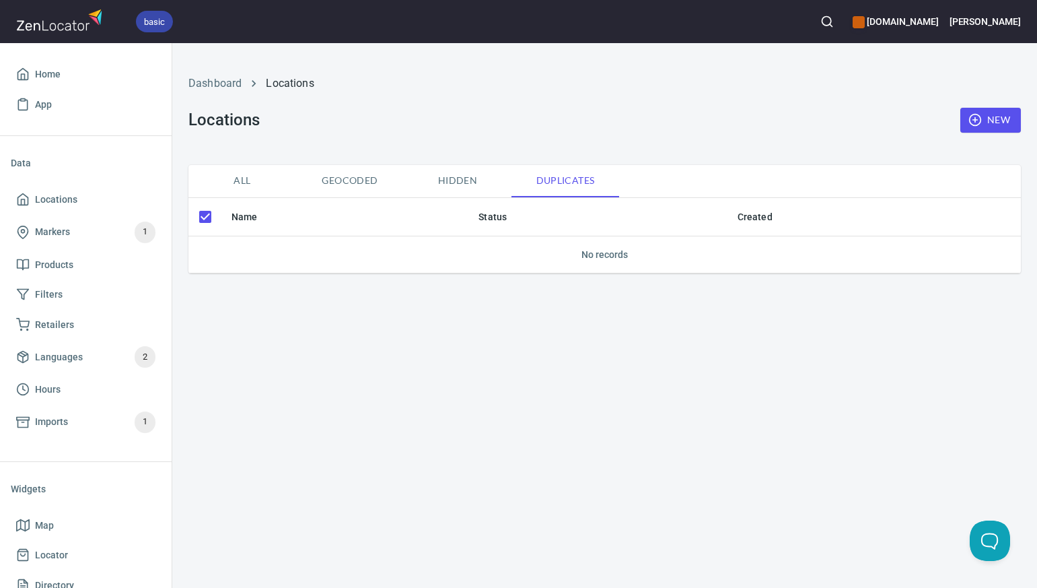
checkbox input "false"
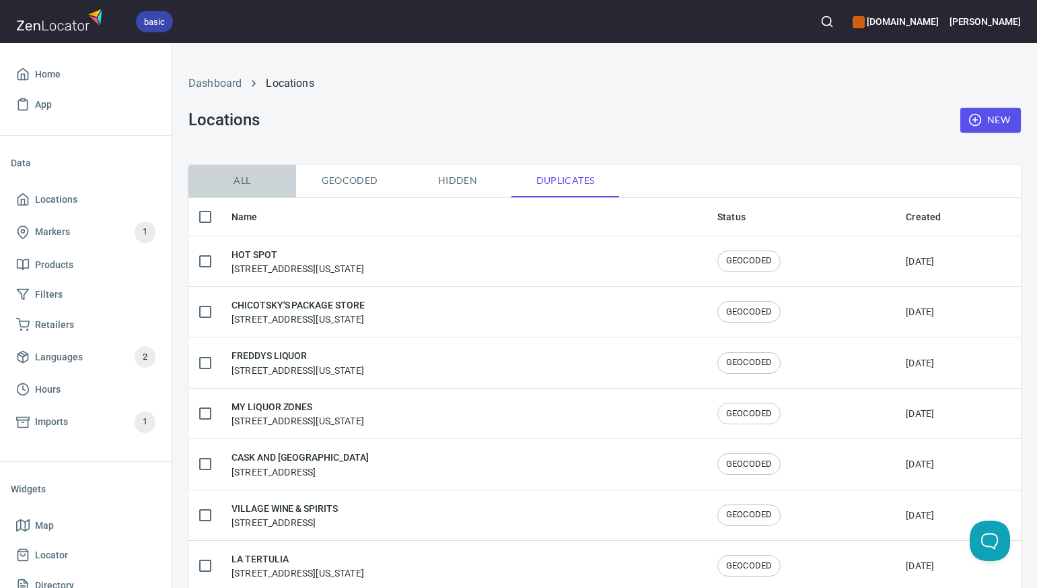
click at [242, 181] on span "All" at bounding box center [243, 180] width 92 height 17
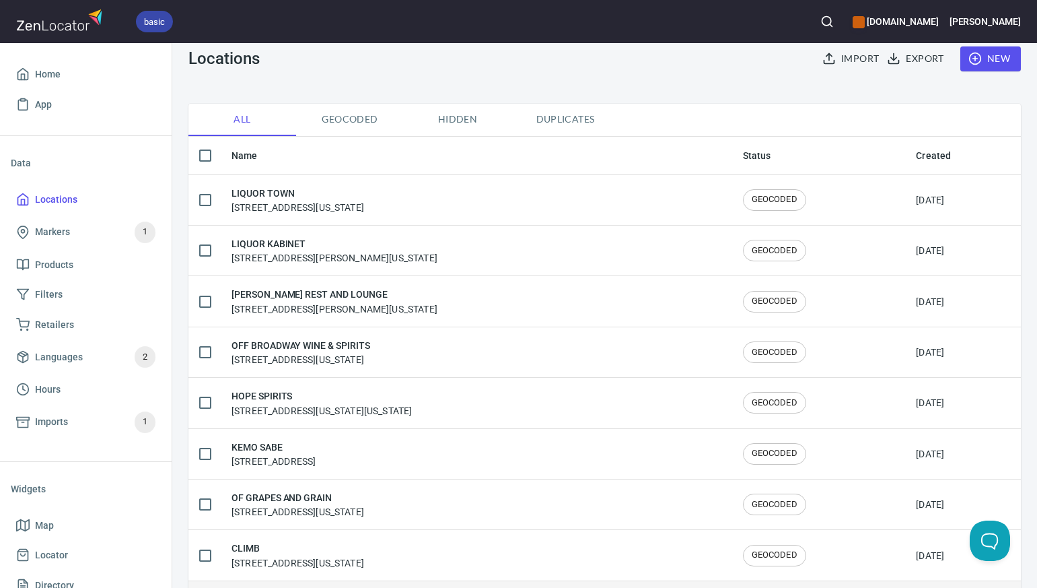
scroll to position [31, 0]
